Goal: Transaction & Acquisition: Purchase product/service

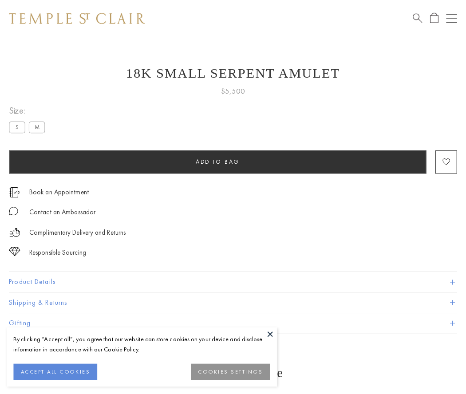
scroll to position [32, 0]
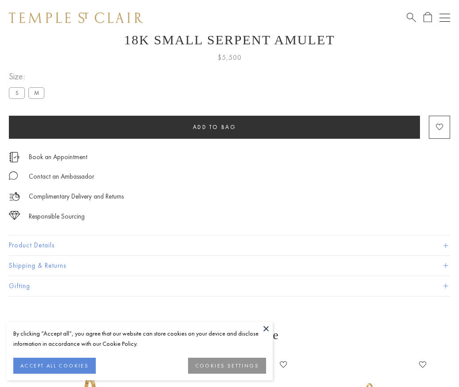
click at [214, 127] on span "Add to bag" at bounding box center [214, 127] width 43 height 8
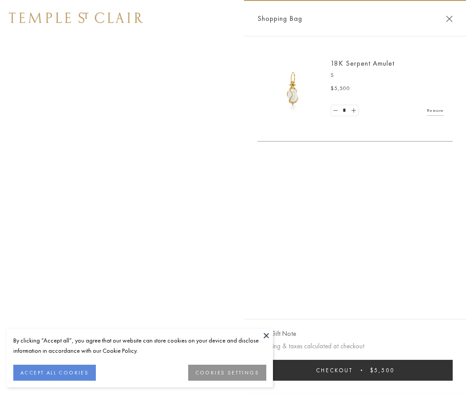
click at [355, 370] on button "Checkout $5,500" at bounding box center [354, 370] width 195 height 21
